Goal: Task Accomplishment & Management: Manage account settings

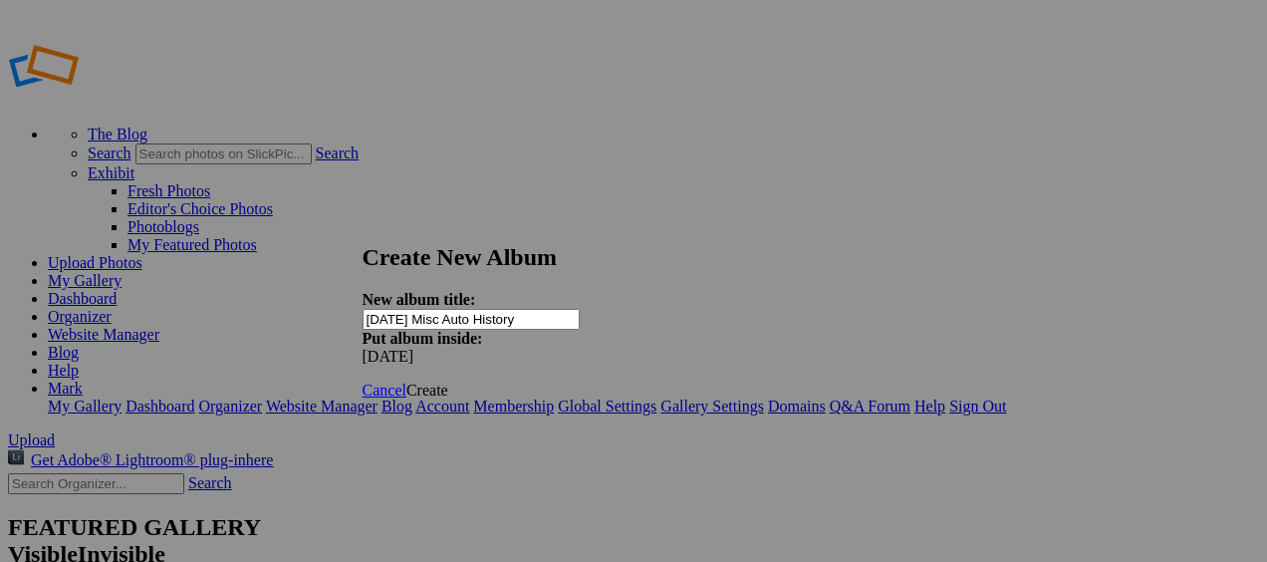
type input "[DATE] Misc Auto History"
click at [448, 381] on span "Create" at bounding box center [427, 389] width 42 height 17
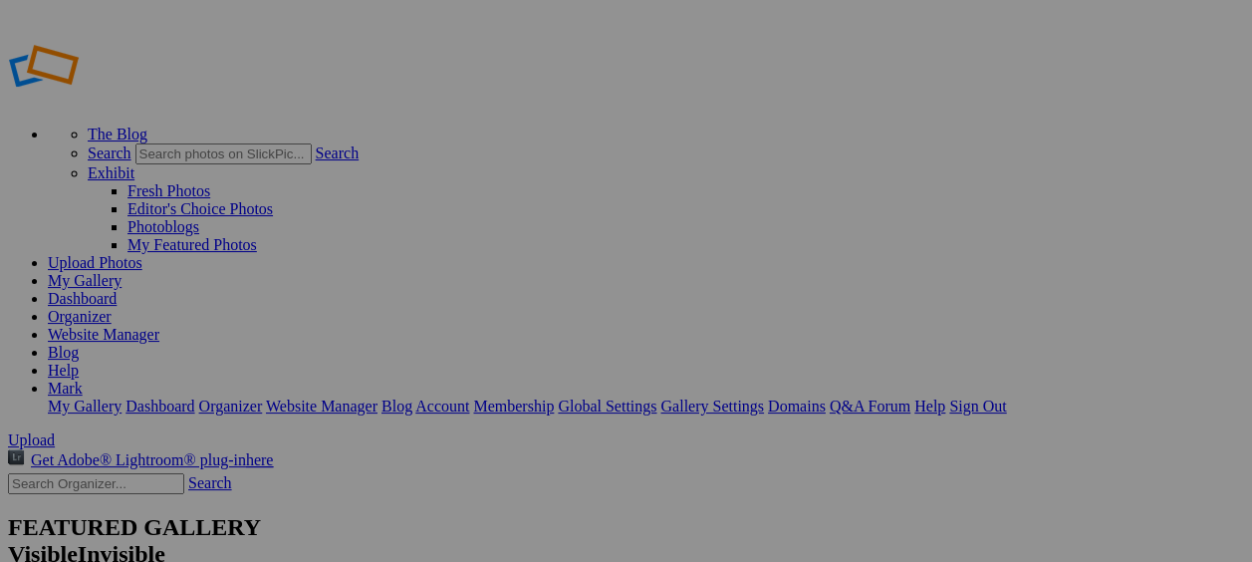
type input "[DATE] Misc Auto History"
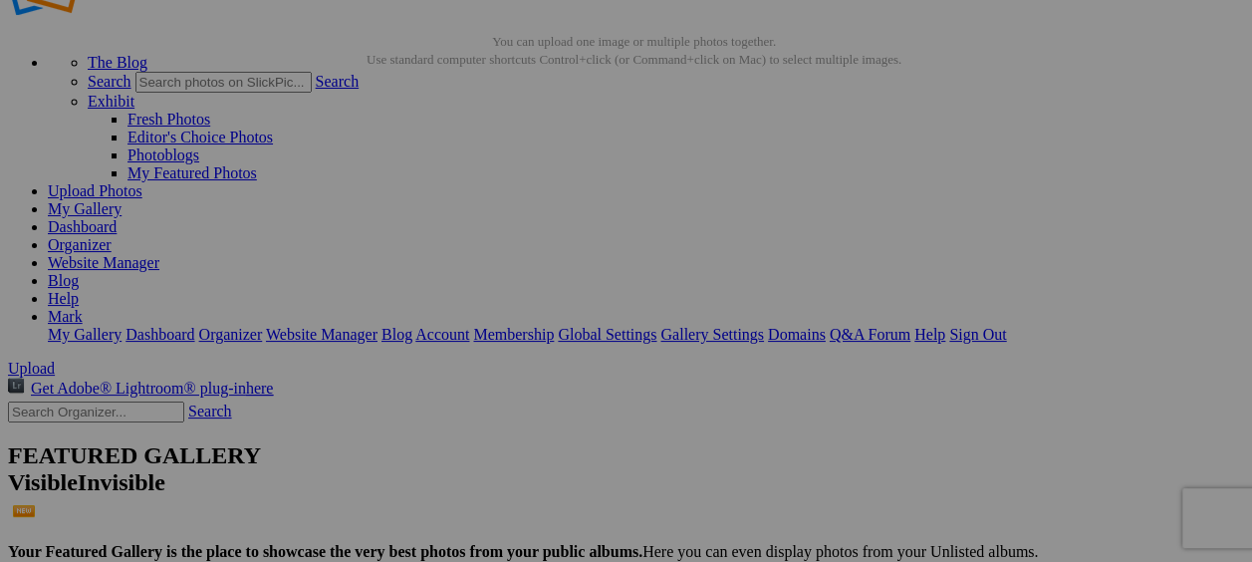
scroll to position [100, 0]
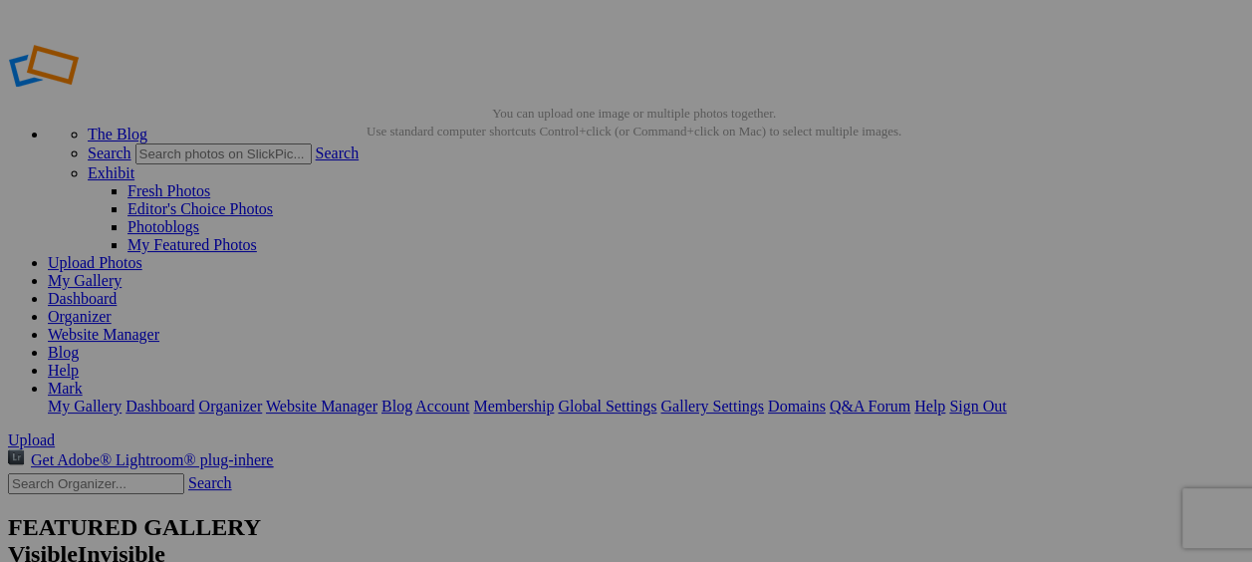
type textarea "<!-- SlickPic.com image hosting. HTML Bulk Share code Starts Here --> <div styl…"
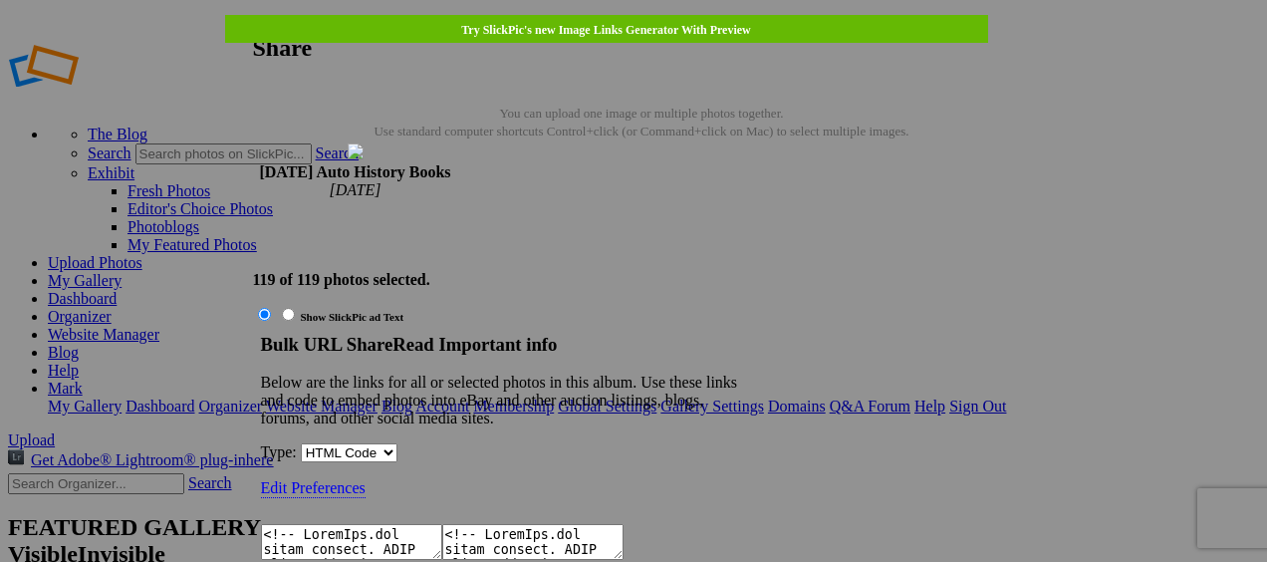
click at [442, 524] on textarea at bounding box center [351, 542] width 181 height 36
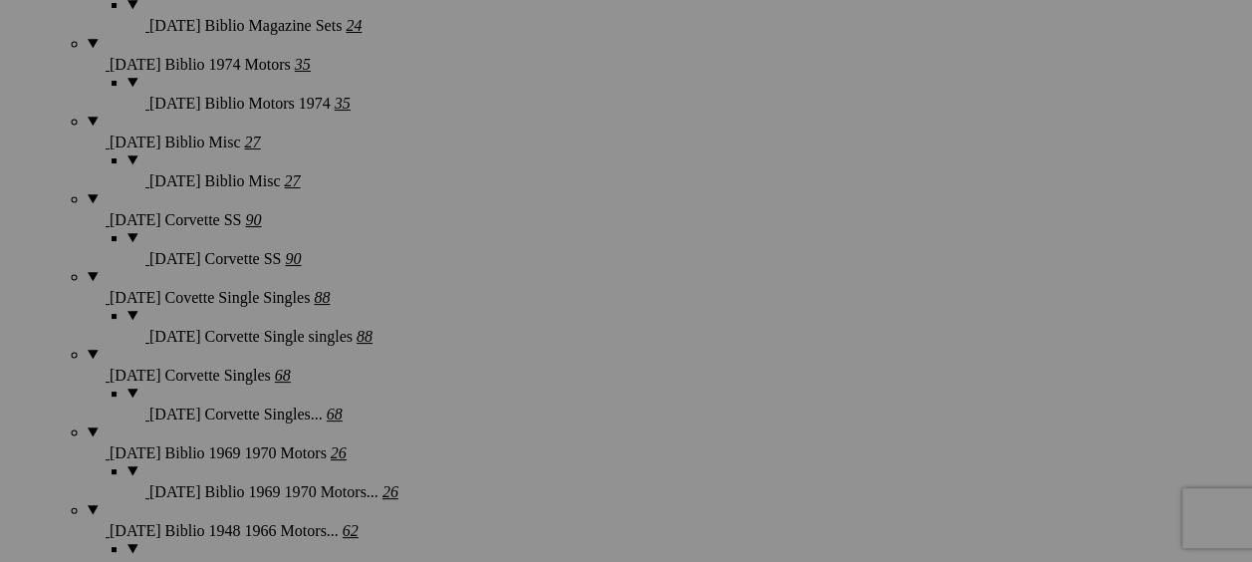
scroll to position [2788, 0]
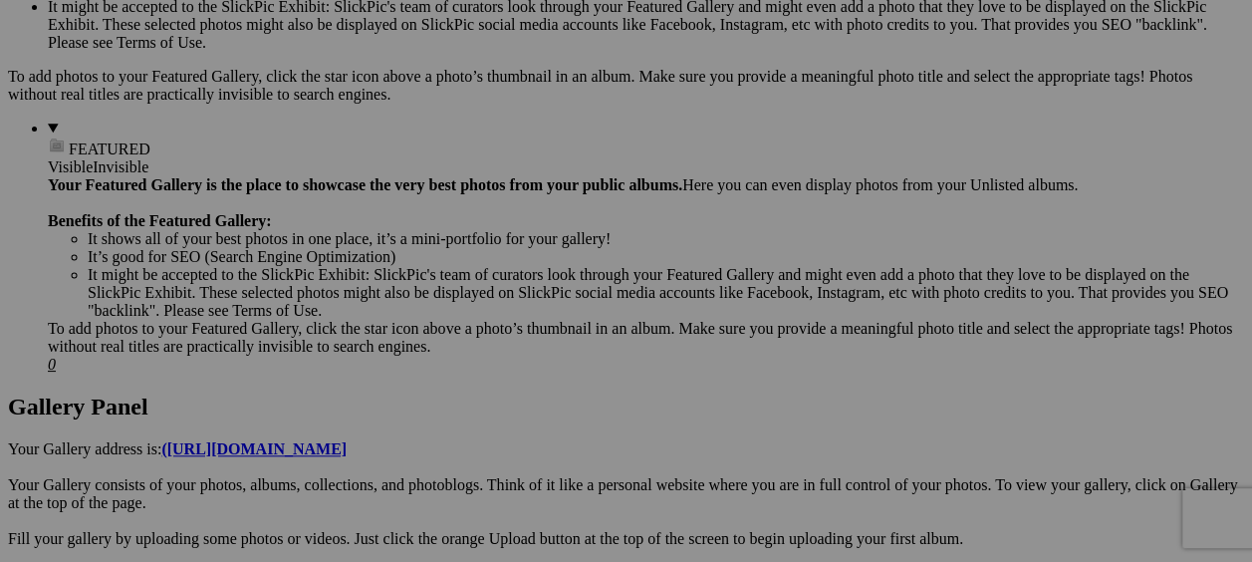
scroll to position [651, 0]
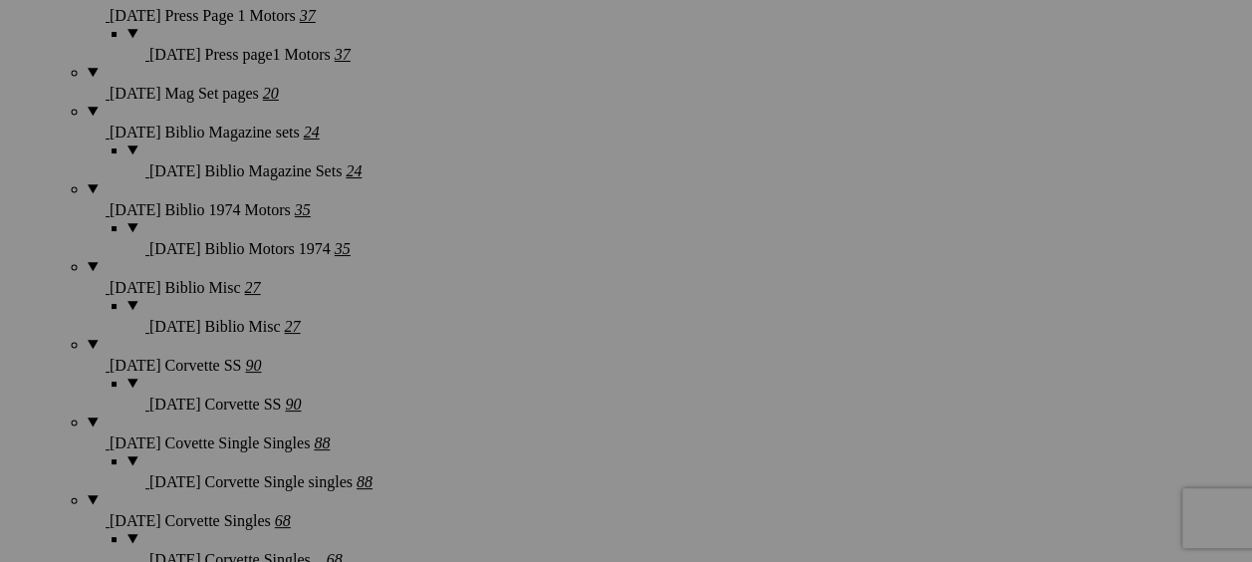
scroll to position [2942, 0]
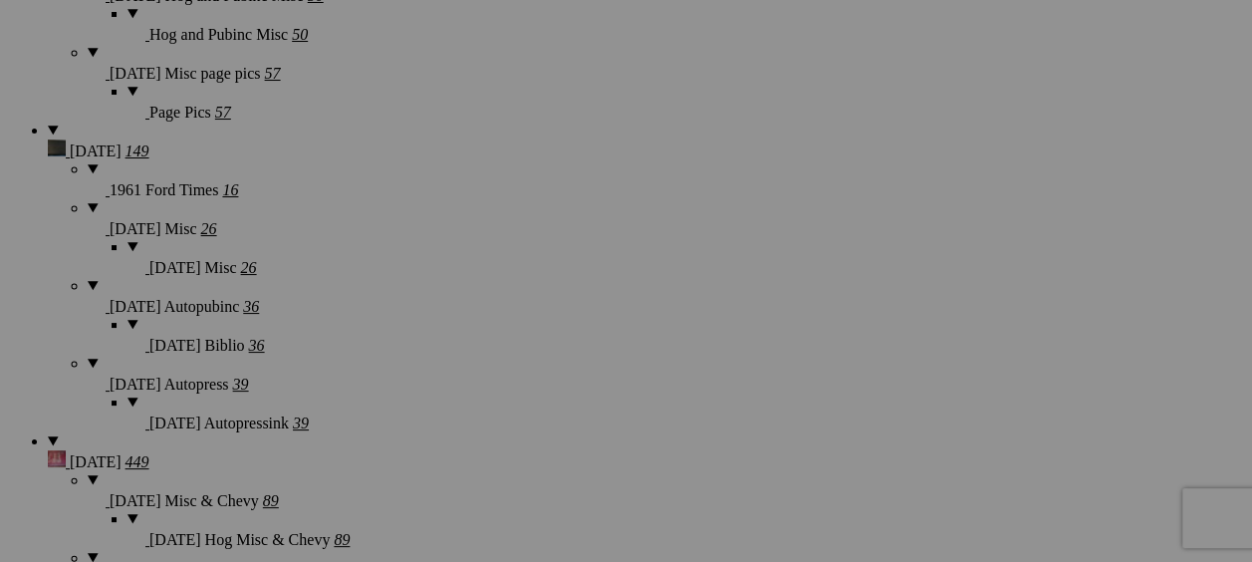
scroll to position [4037, 0]
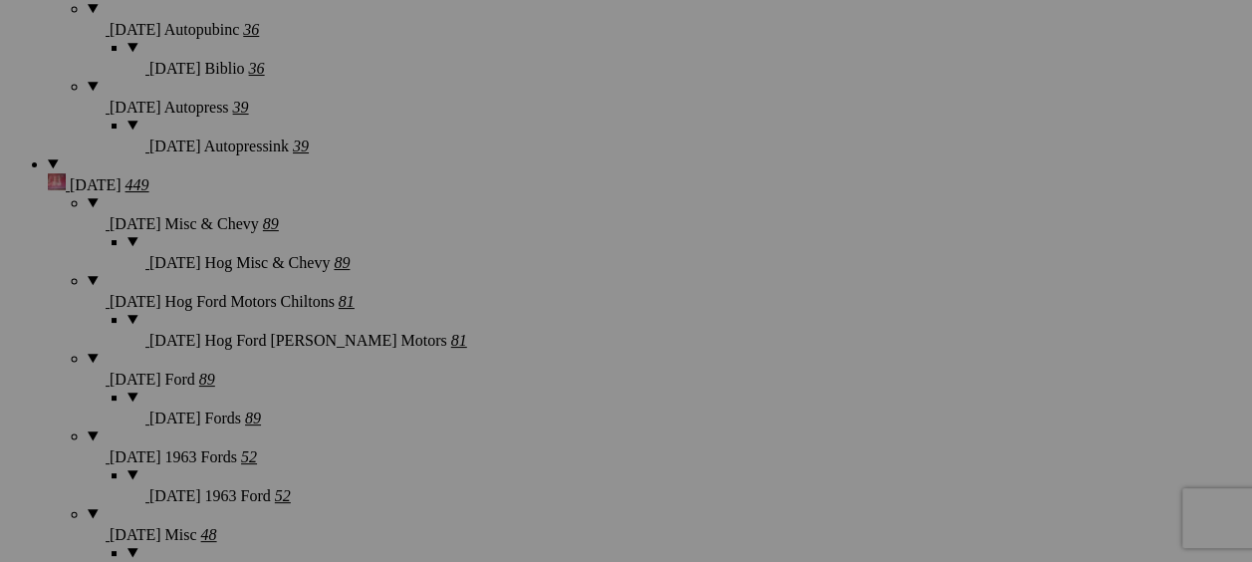
scroll to position [4236, 0]
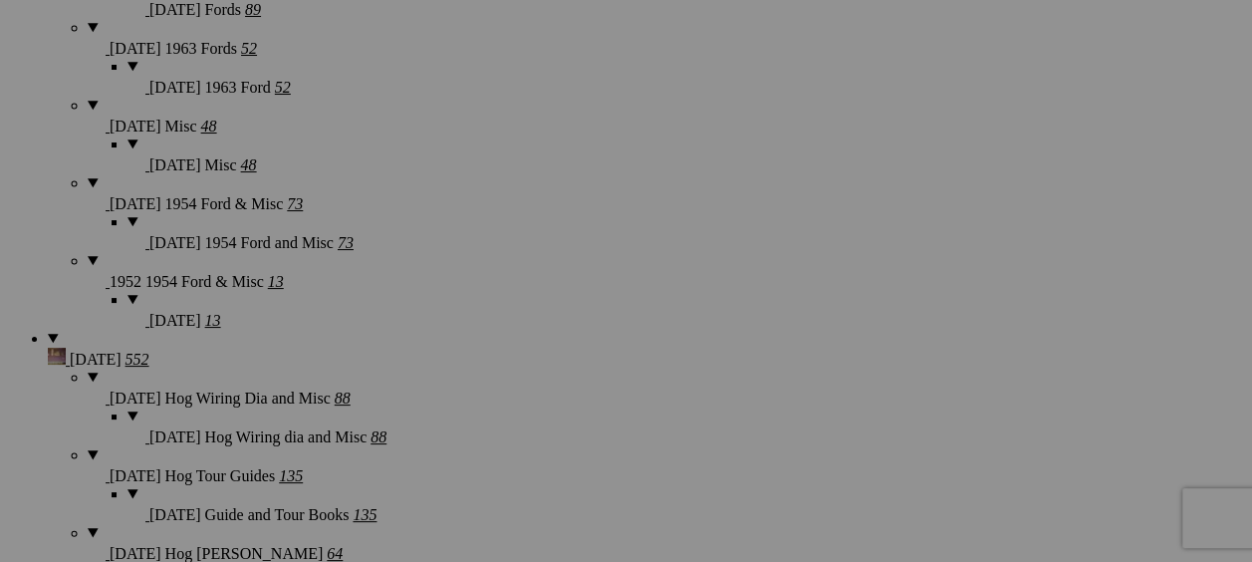
scroll to position [4734, 0]
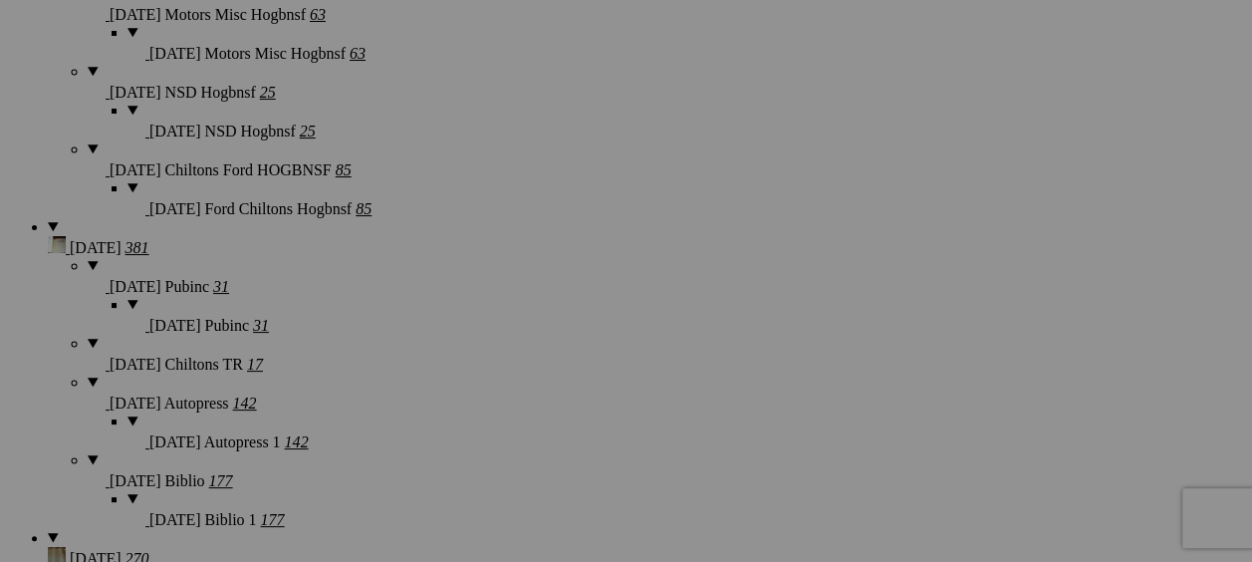
scroll to position [5332, 0]
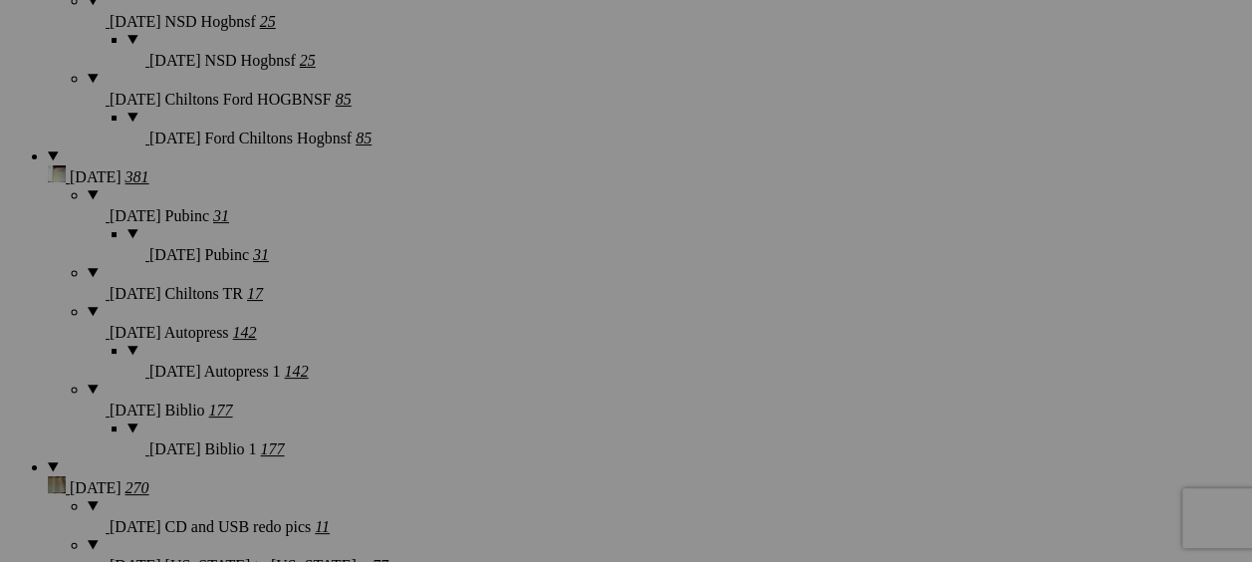
scroll to position [5431, 0]
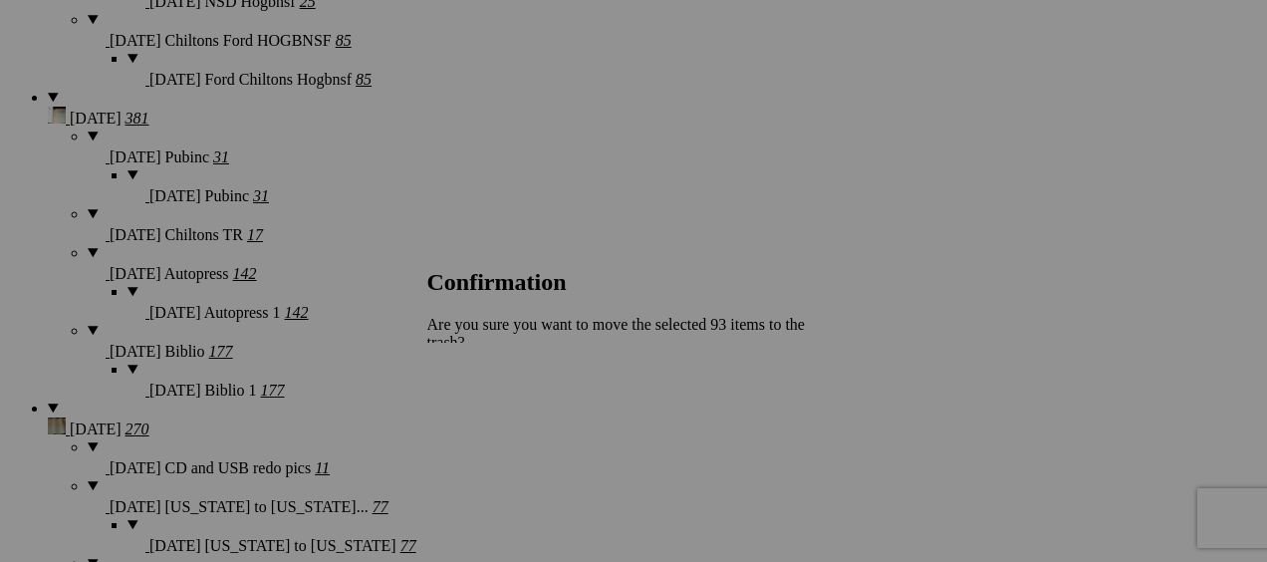
click at [494, 421] on span "Yes" at bounding box center [482, 429] width 23 height 17
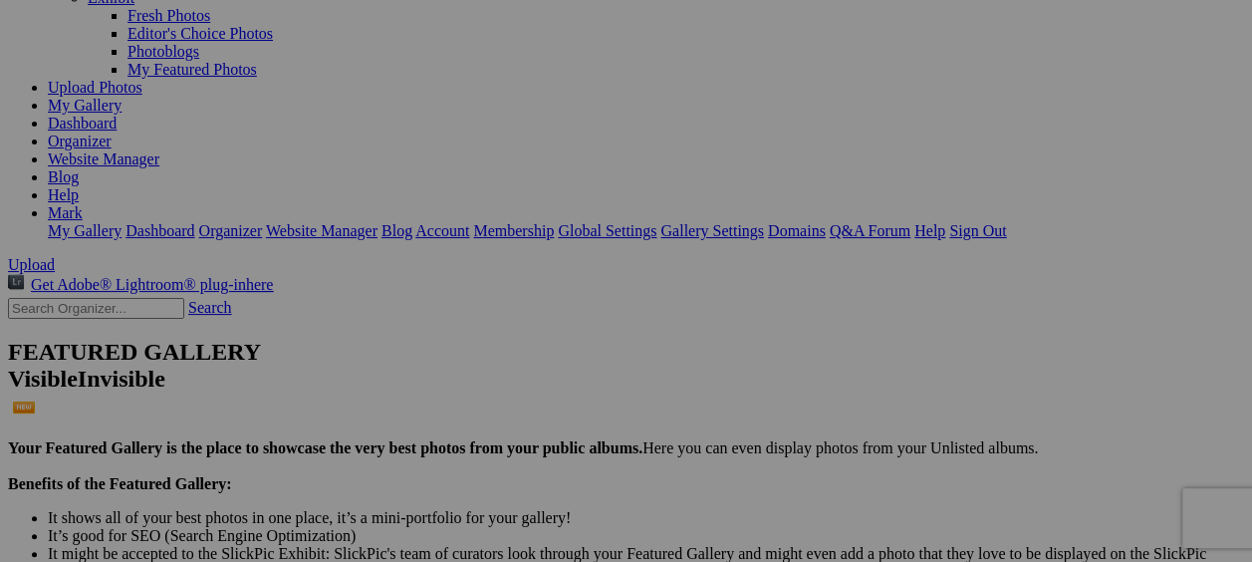
scroll to position [0, 0]
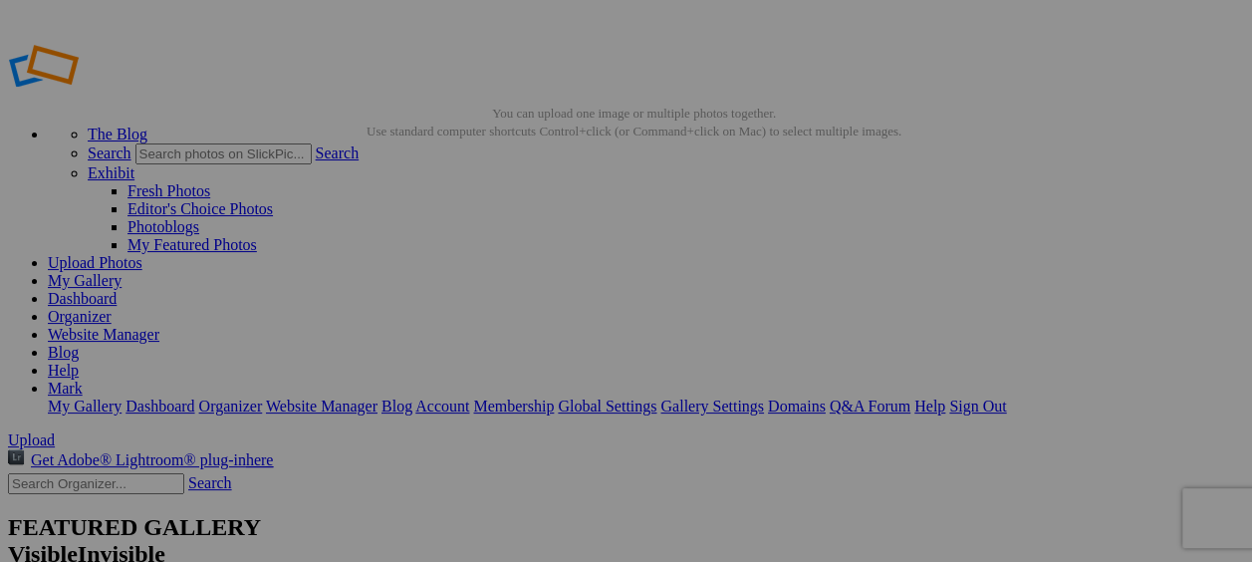
click at [1006, 397] on link "Sign Out" at bounding box center [977, 405] width 57 height 17
